Goal: Information Seeking & Learning: Compare options

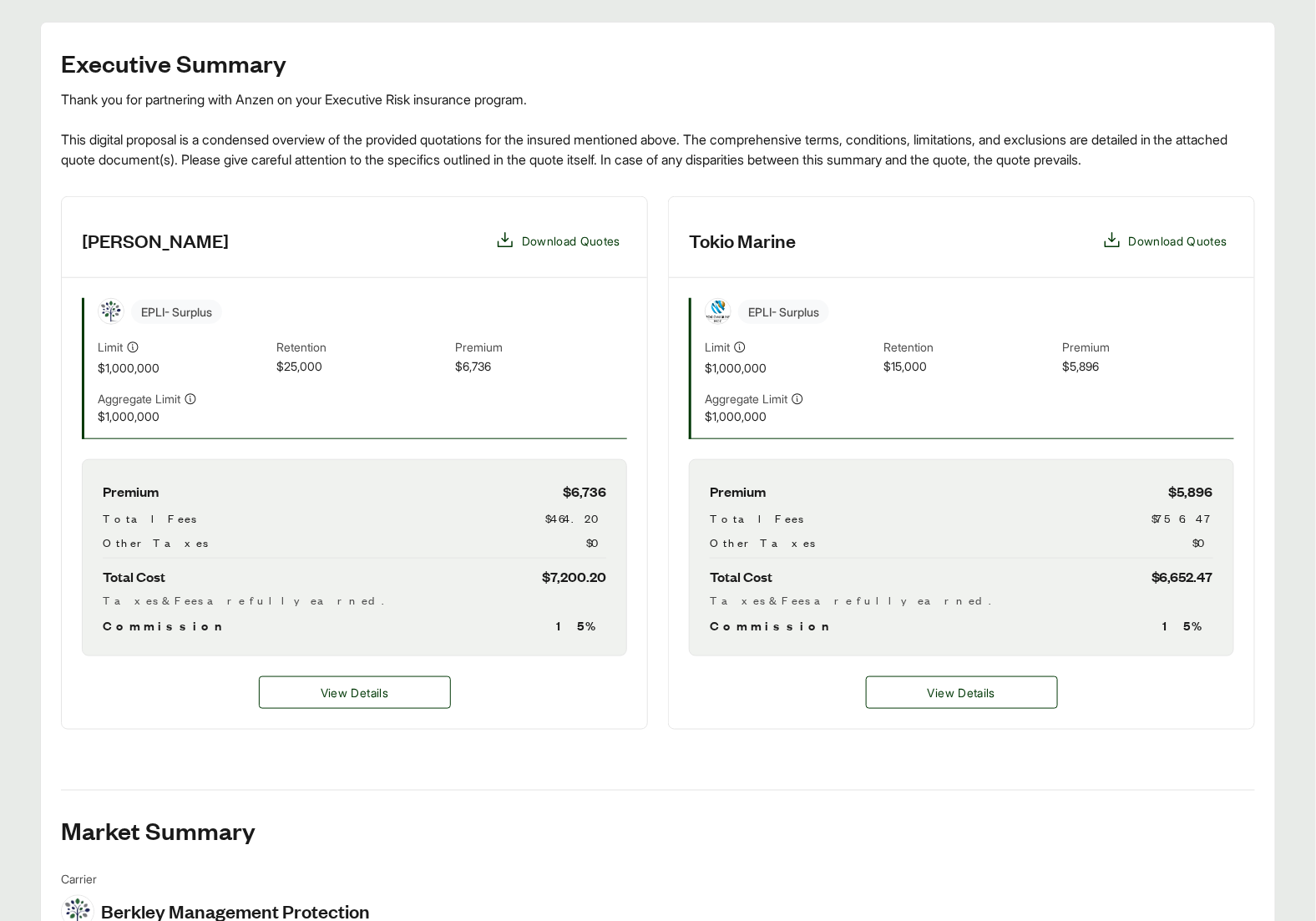
scroll to position [334, 0]
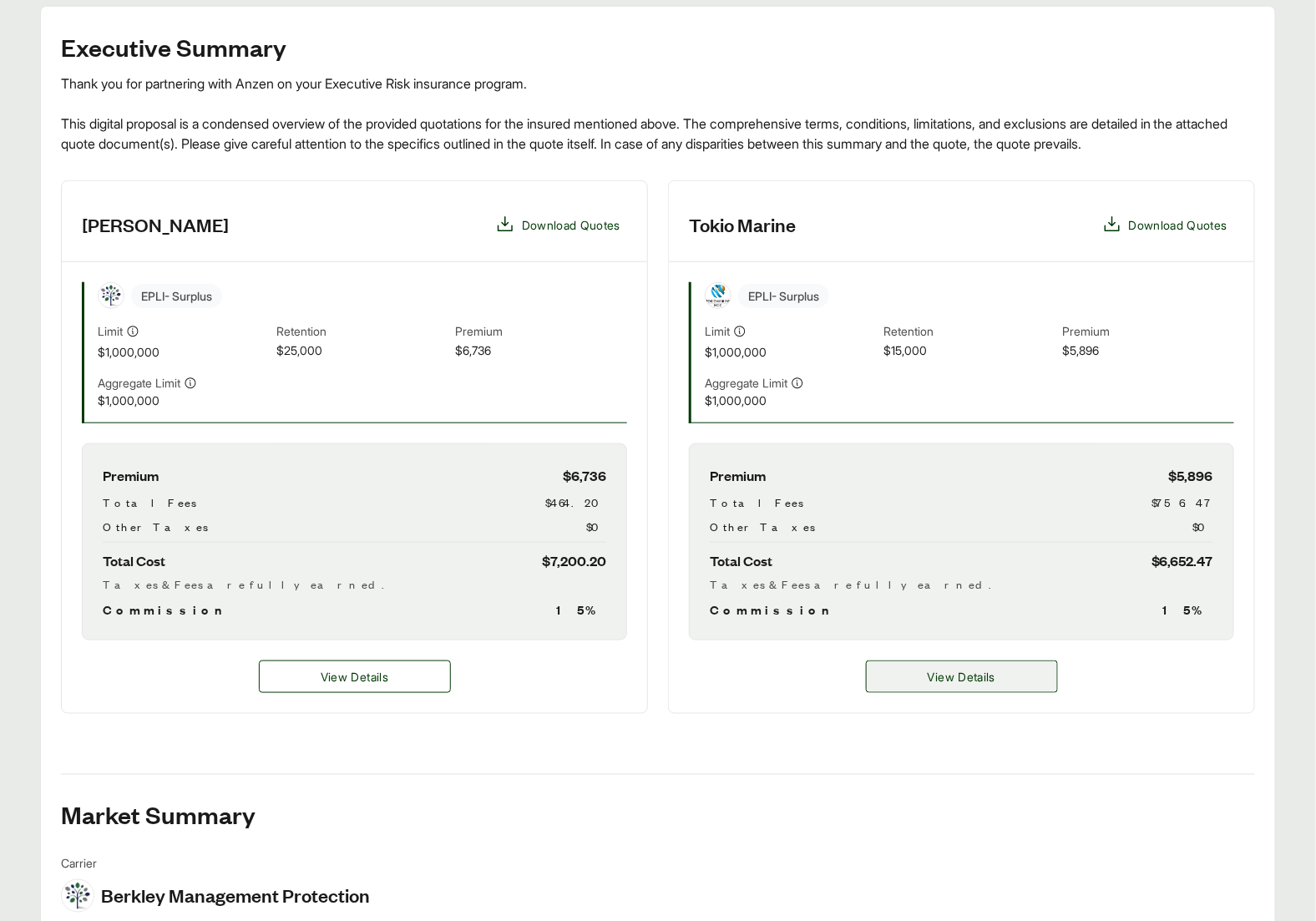
click at [975, 672] on span "View Details" at bounding box center [961, 677] width 68 height 17
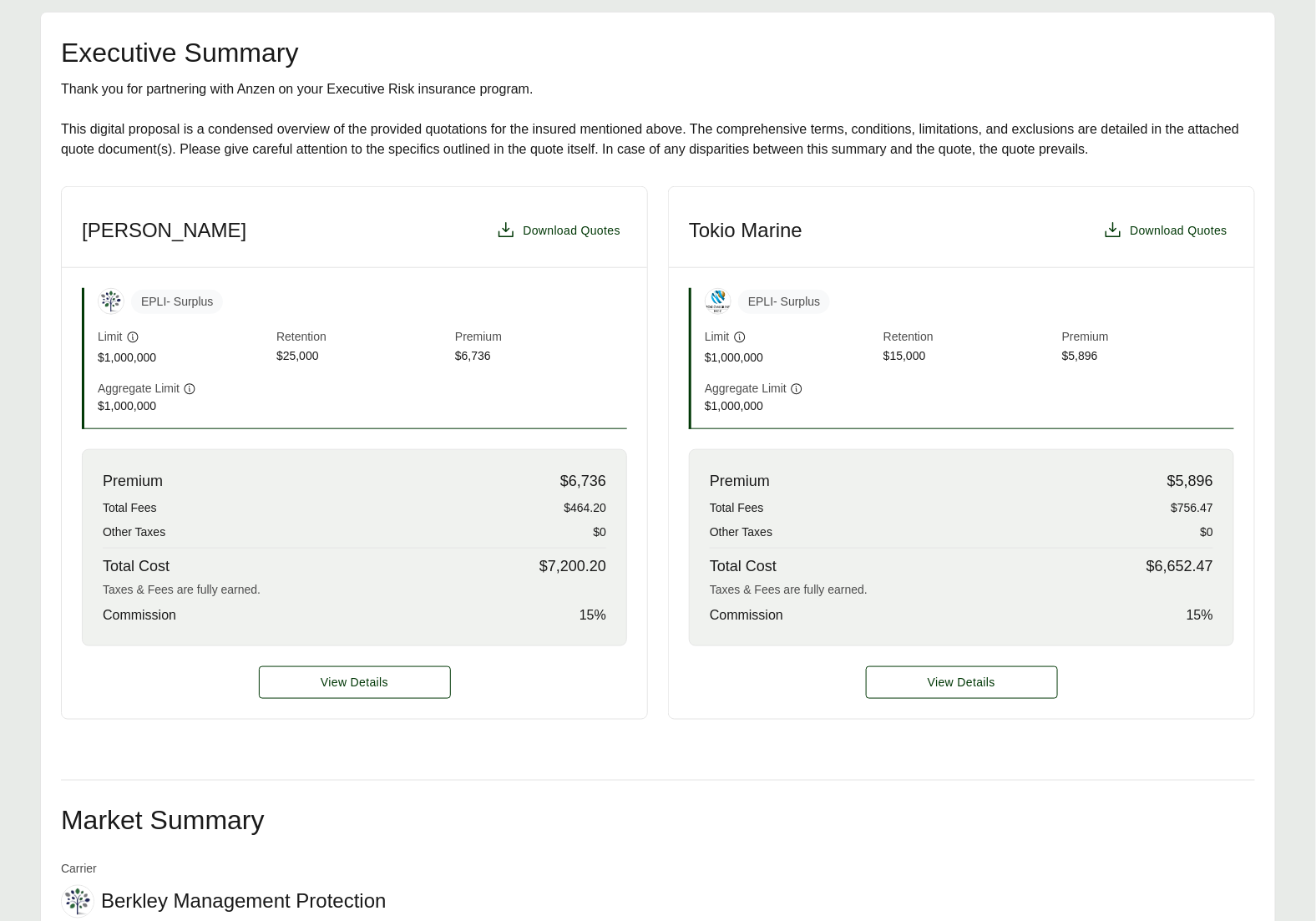
scroll to position [414, 0]
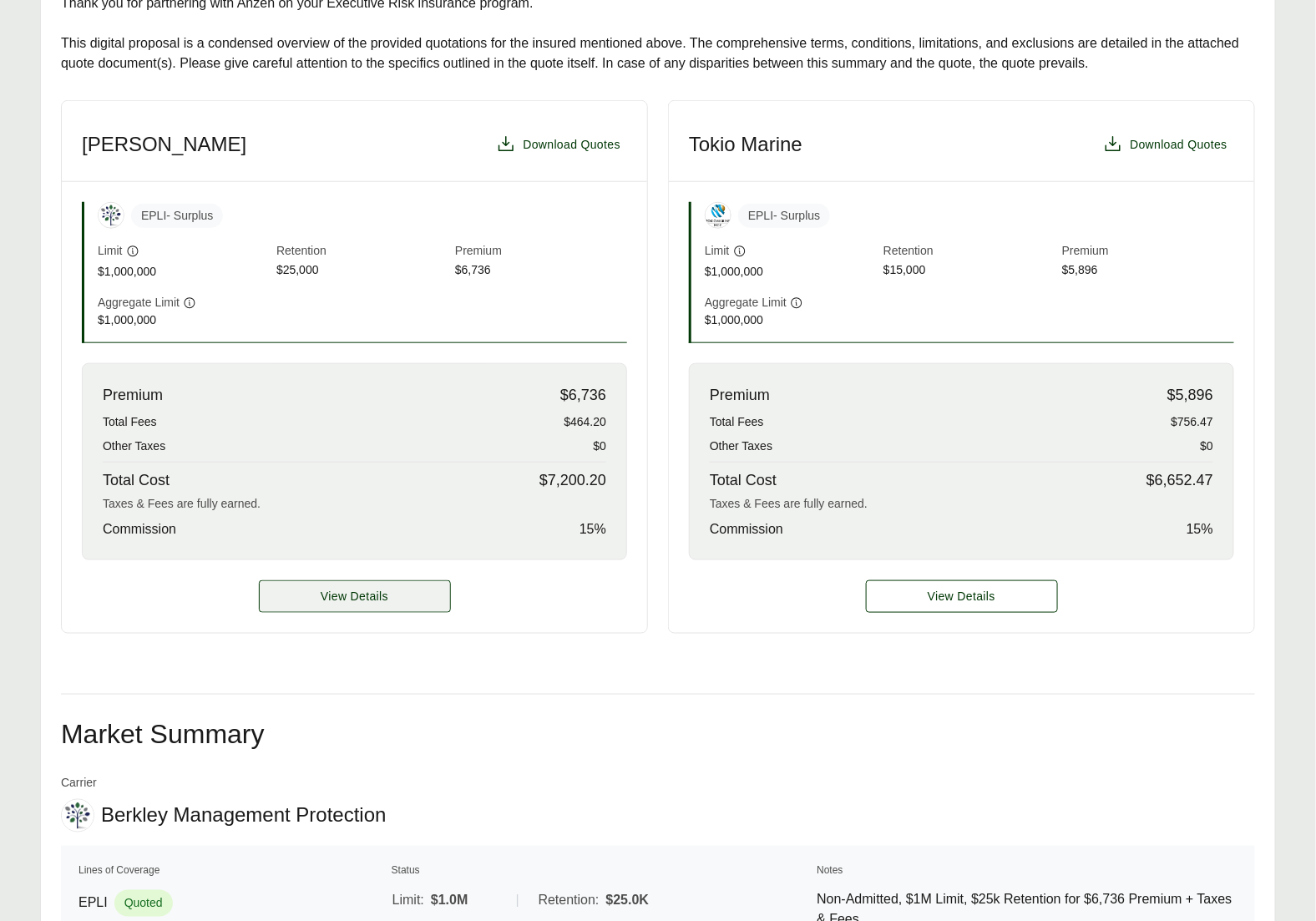
click at [368, 588] on span "View Details" at bounding box center [354, 596] width 68 height 17
